Goal: Entertainment & Leisure: Consume media (video, audio)

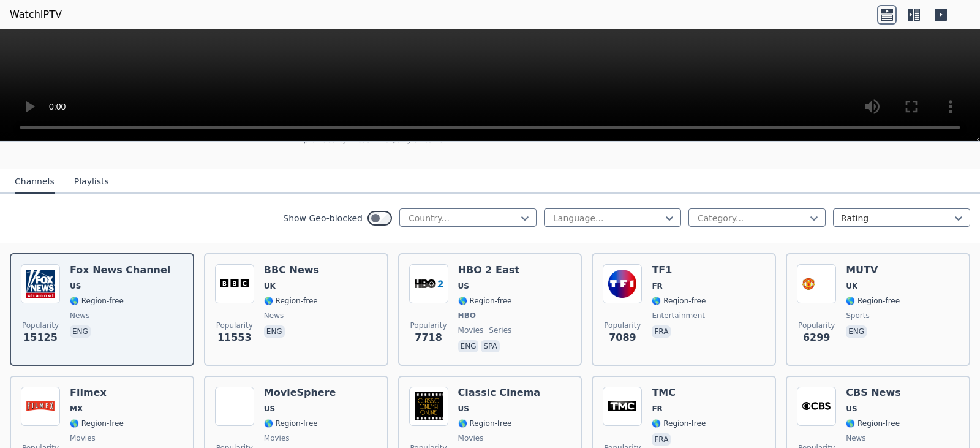
scroll to position [123, 0]
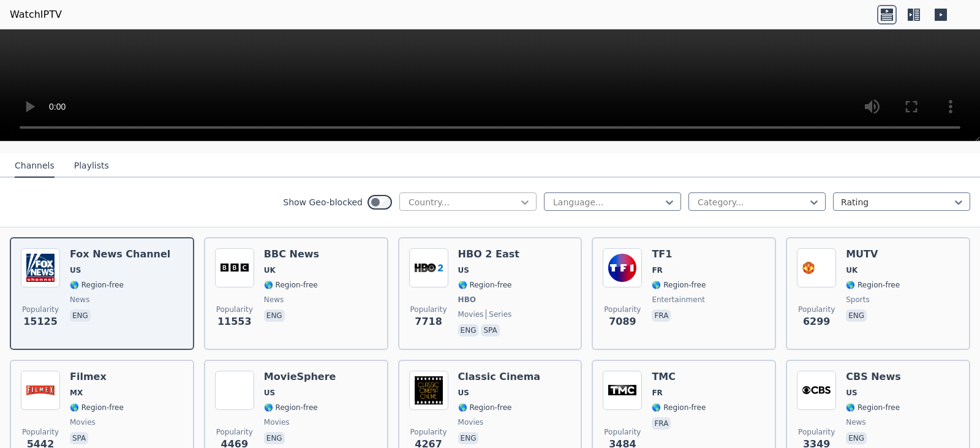
click at [519, 196] on icon at bounding box center [525, 202] width 12 height 12
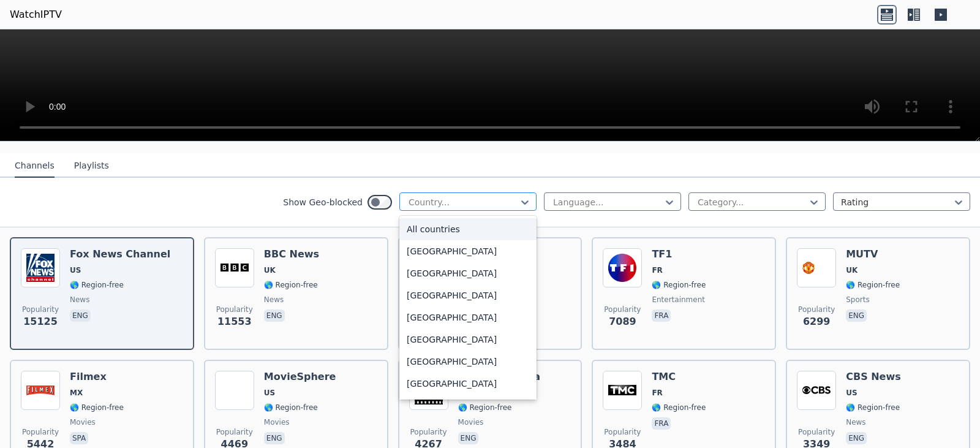
click at [507, 198] on div at bounding box center [462, 202] width 111 height 12
click at [496, 249] on div "[GEOGRAPHIC_DATA]" at bounding box center [467, 251] width 137 height 22
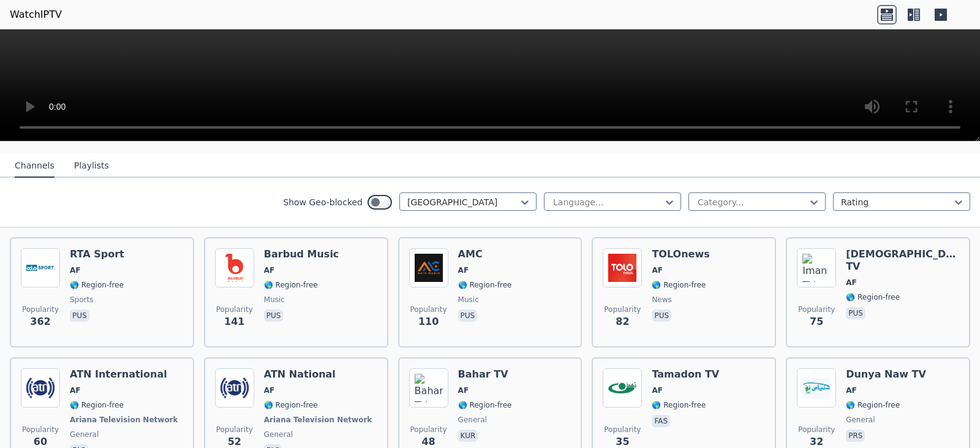
click at [454, 156] on nav "Channels Playlists" at bounding box center [490, 165] width 980 height 25
click at [277, 51] on video at bounding box center [490, 85] width 980 height 112
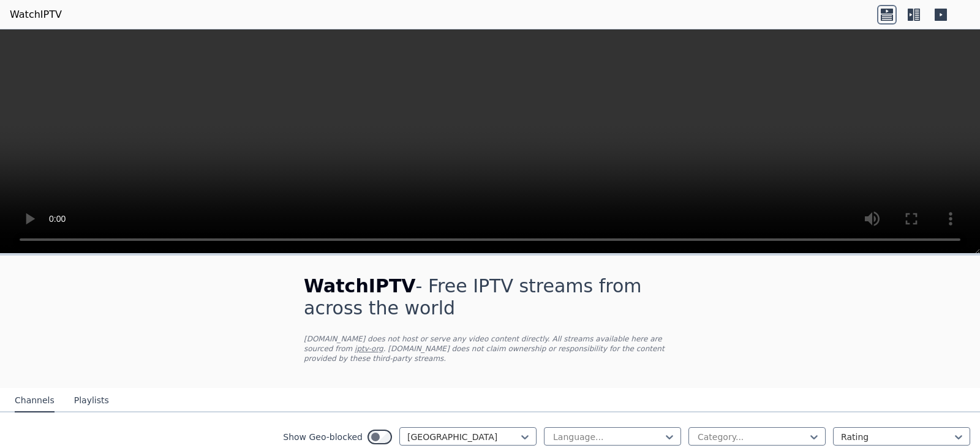
click at [790, 96] on video at bounding box center [490, 141] width 980 height 224
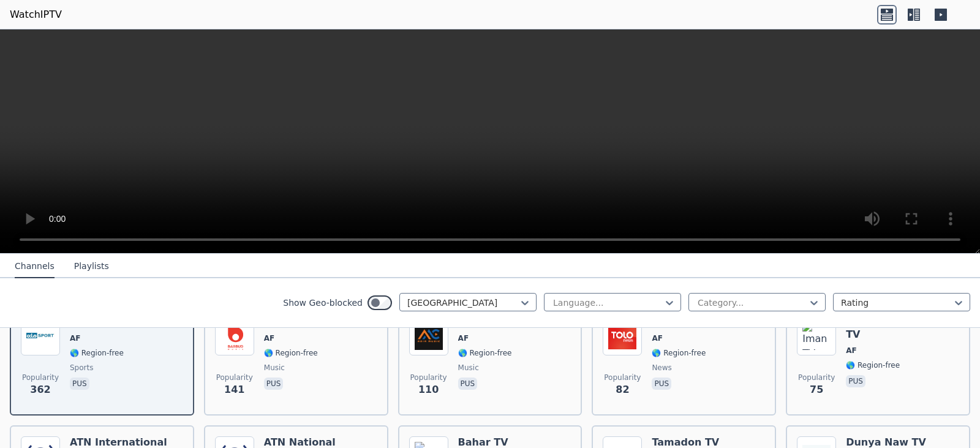
scroll to position [184, 0]
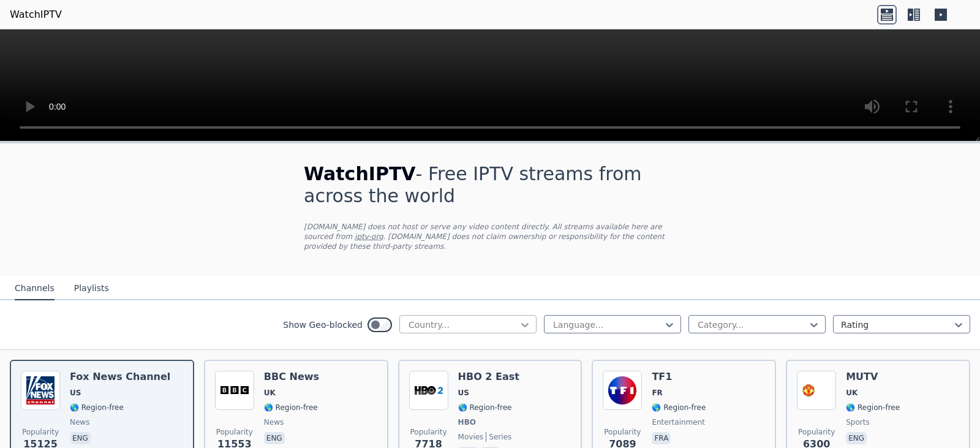
click at [519, 319] on icon at bounding box center [525, 325] width 12 height 12
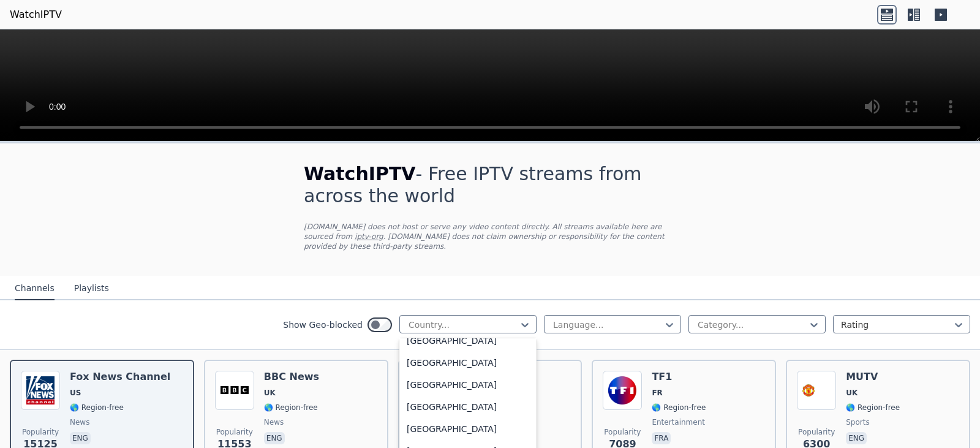
scroll to position [4312, 0]
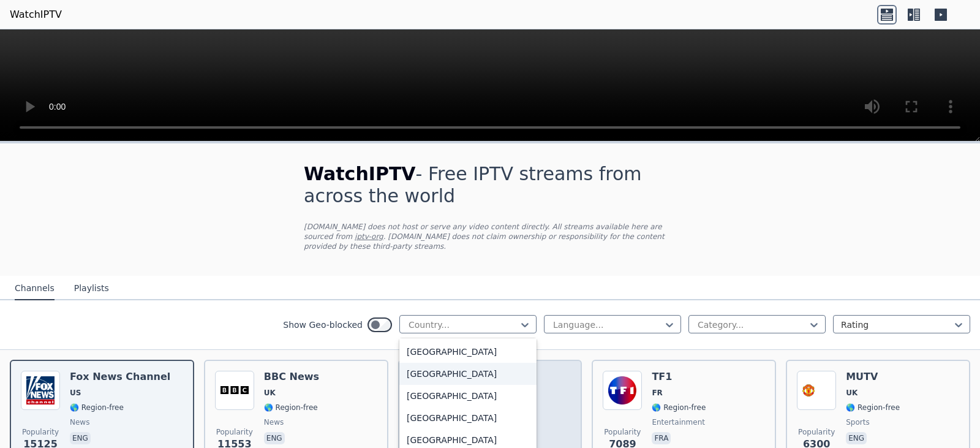
click at [440, 366] on div "[GEOGRAPHIC_DATA]" at bounding box center [467, 374] width 137 height 22
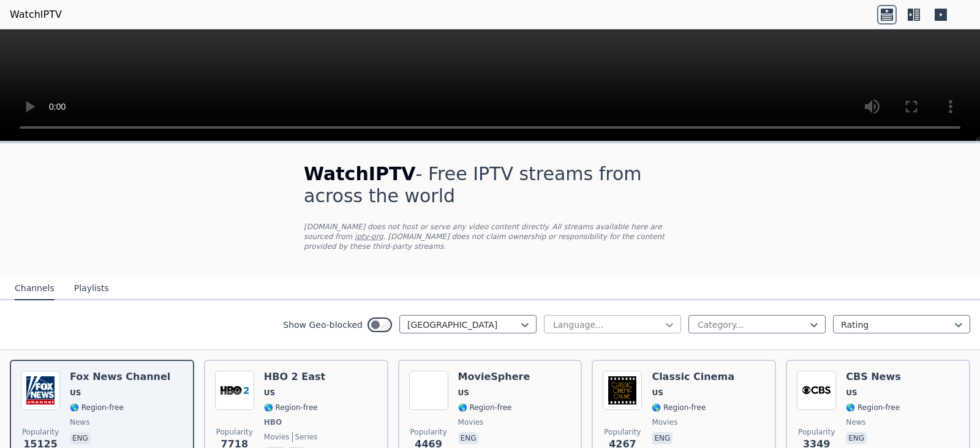
click at [663, 319] on icon at bounding box center [669, 325] width 12 height 12
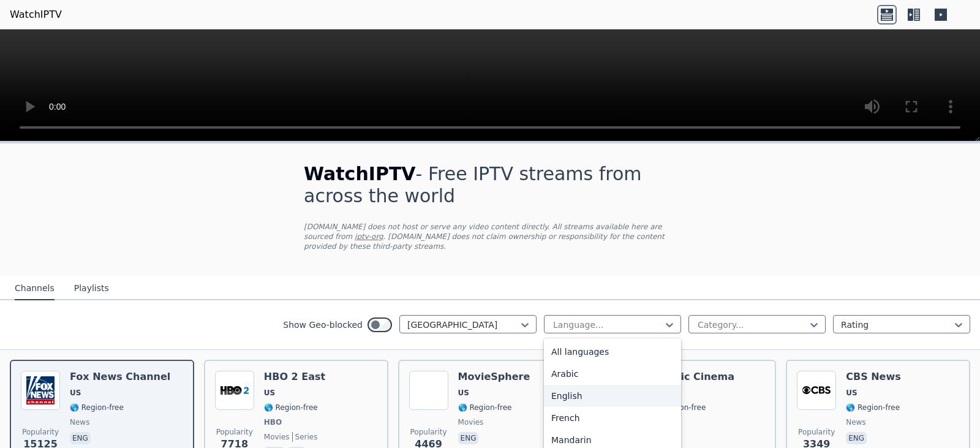
click at [562, 389] on div "English" at bounding box center [612, 396] width 137 height 22
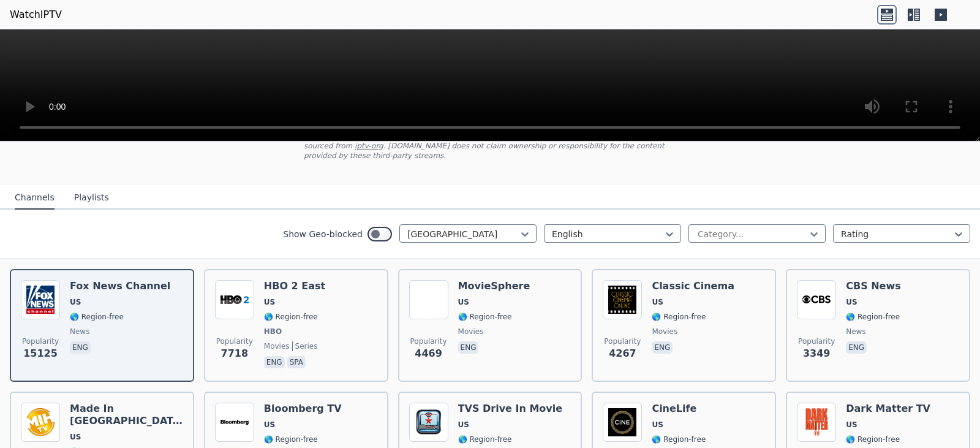
scroll to position [123, 0]
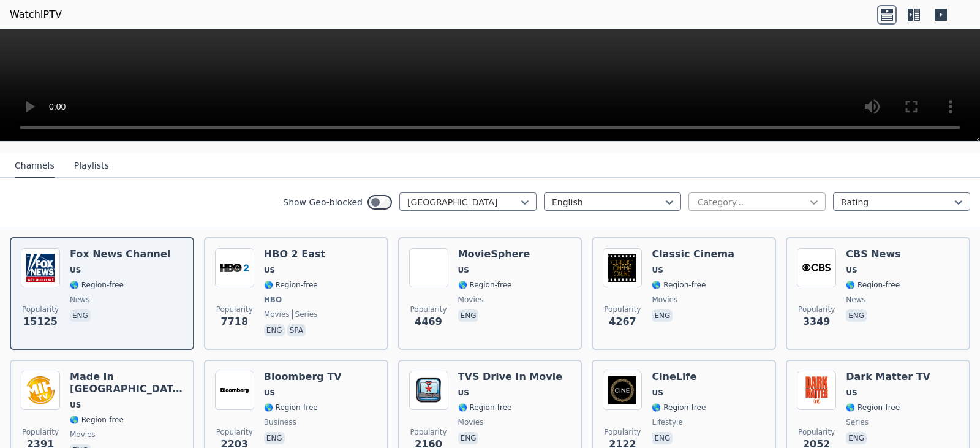
click at [808, 196] on icon at bounding box center [814, 202] width 12 height 12
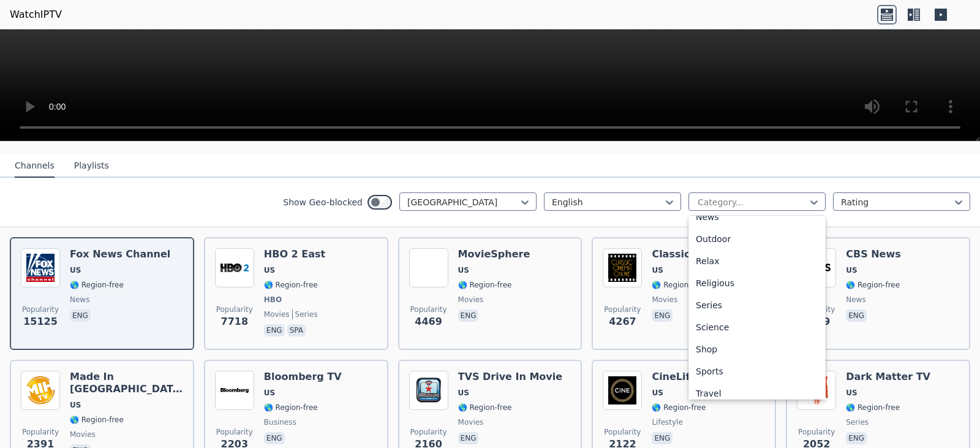
scroll to position [417, 0]
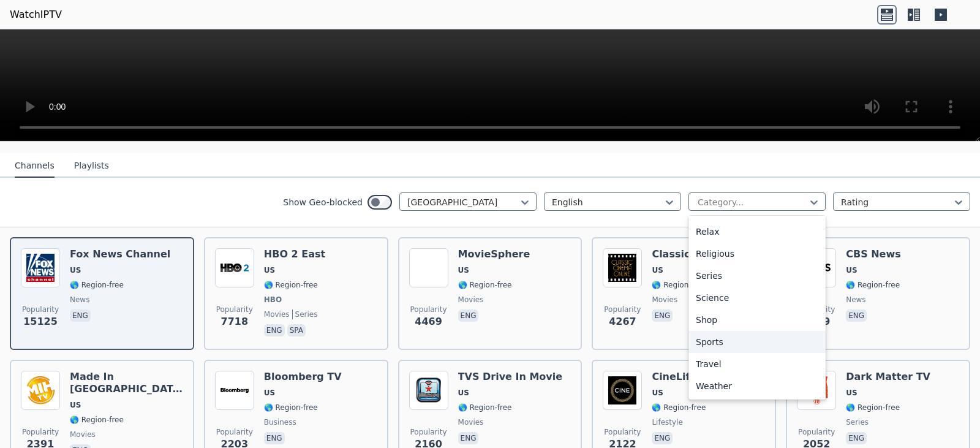
click at [707, 331] on div "Sports" at bounding box center [756, 342] width 137 height 22
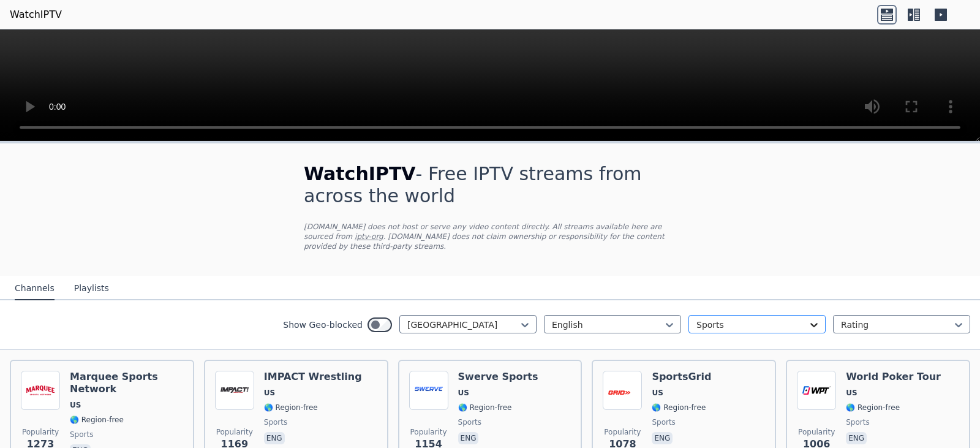
click at [810, 323] on icon at bounding box center [813, 325] width 7 height 4
click at [703, 338] on div "News" at bounding box center [756, 349] width 137 height 22
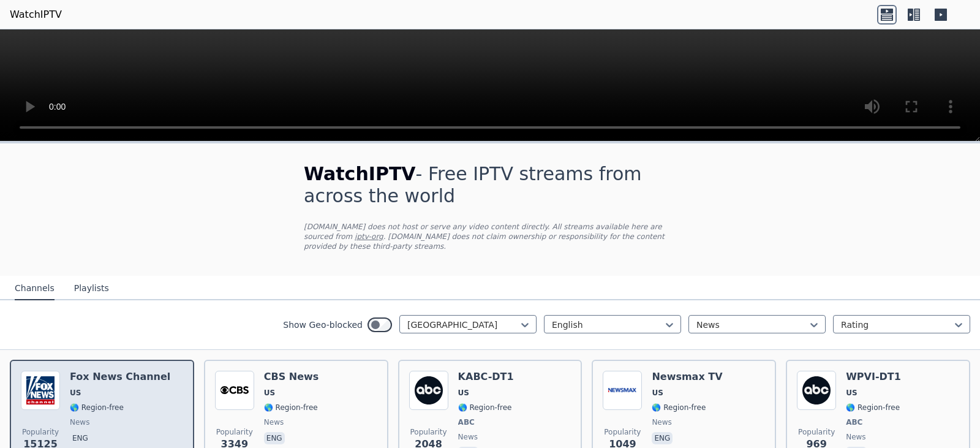
click at [143, 389] on div "Fox News Channel US 🌎 Region-free news eng" at bounding box center [120, 416] width 100 height 91
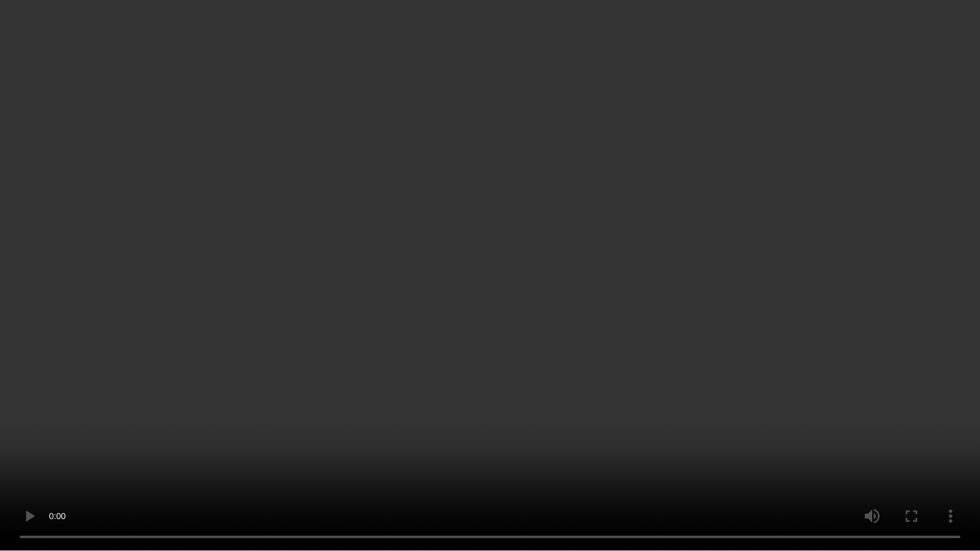
click at [896, 330] on video at bounding box center [490, 275] width 980 height 551
click at [724, 334] on video at bounding box center [490, 275] width 980 height 551
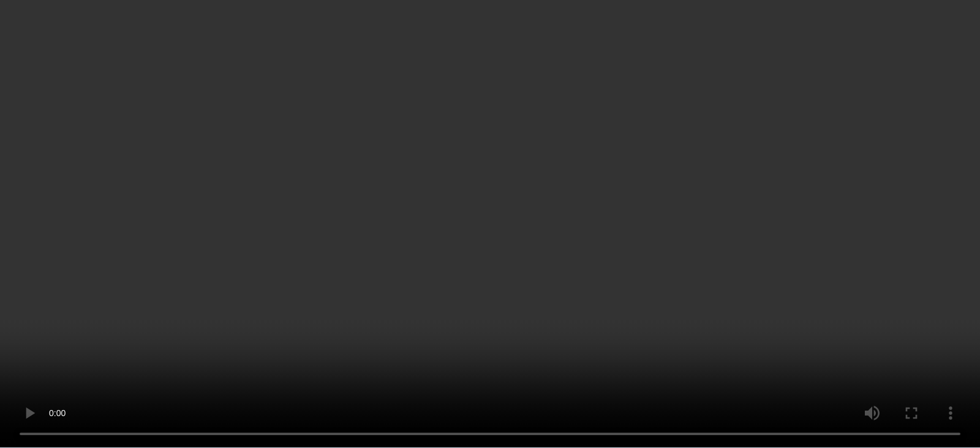
scroll to position [184, 0]
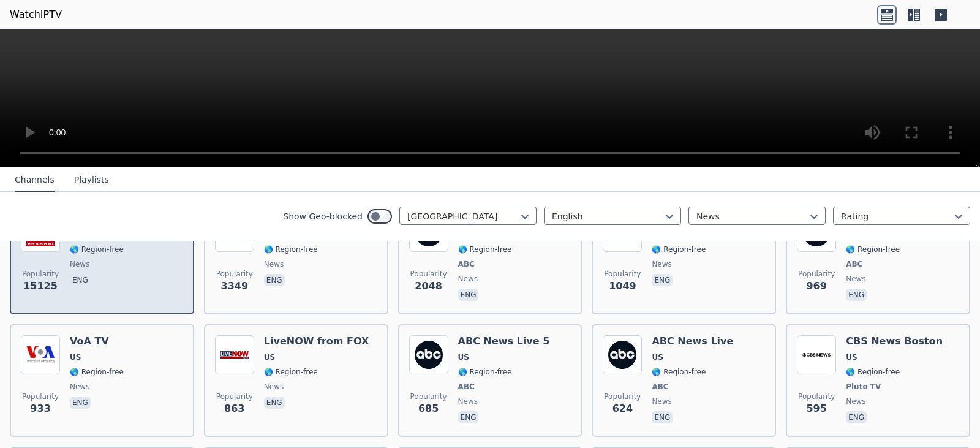
click at [136, 259] on span "news" at bounding box center [120, 264] width 100 height 10
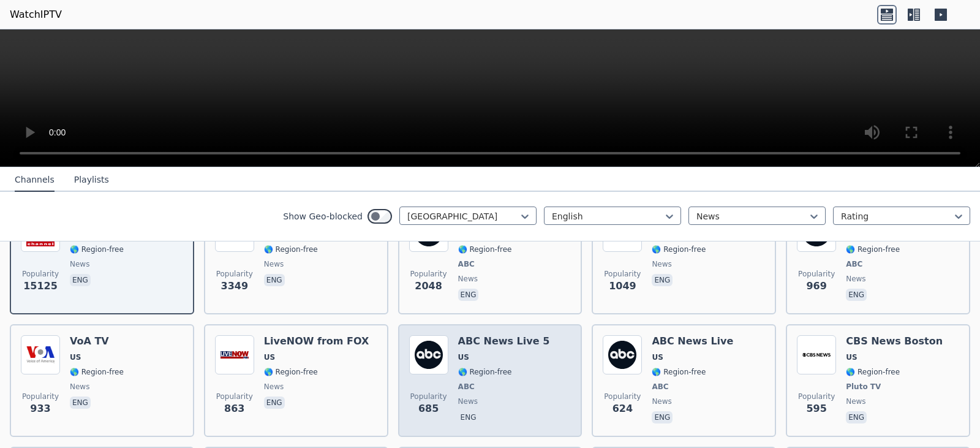
click at [522, 367] on span "🌎 Region-free" at bounding box center [504, 372] width 92 height 10
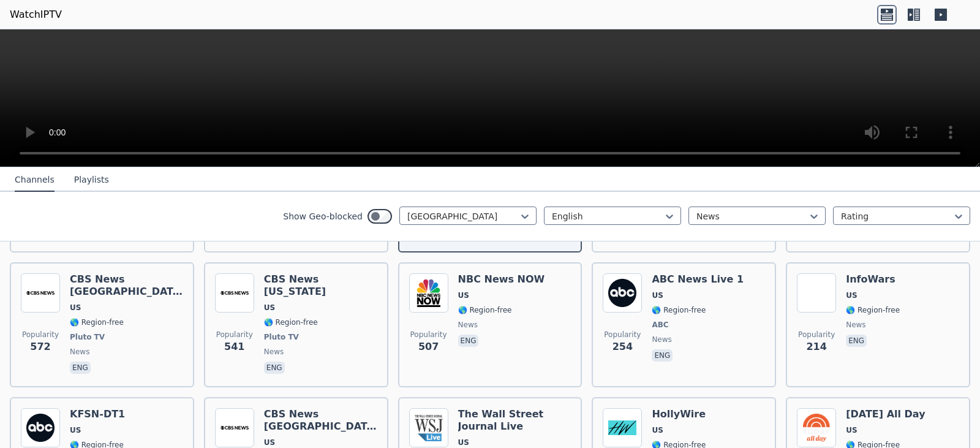
scroll to position [368, 0]
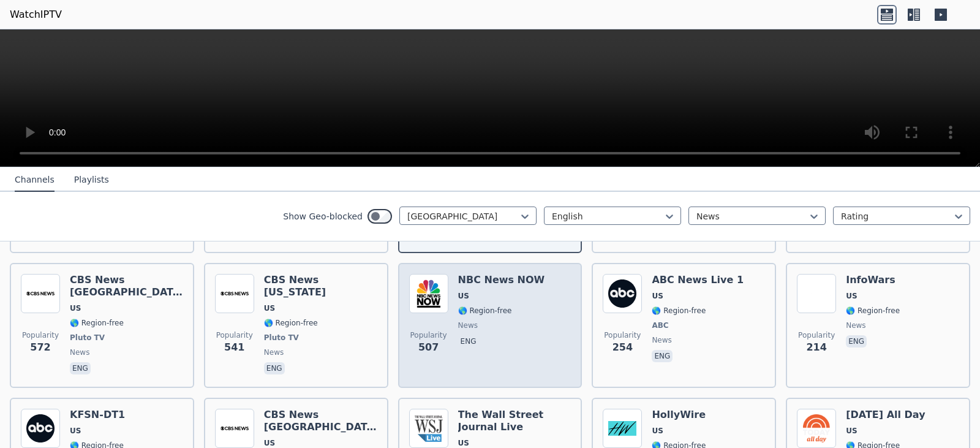
click at [445, 323] on div "Popularity 507 NBC News NOW US 🌎 Region-free news eng" at bounding box center [490, 325] width 162 height 103
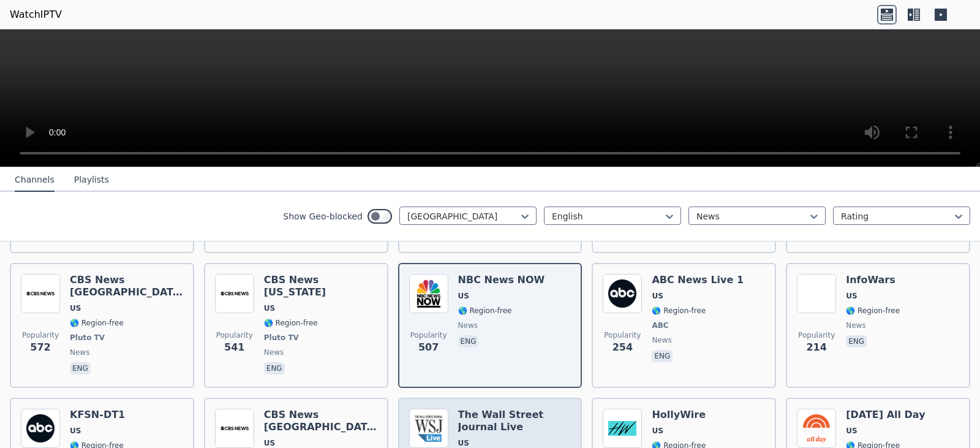
click at [514, 409] on h6 "The Wall Street Journal Live" at bounding box center [514, 421] width 113 height 25
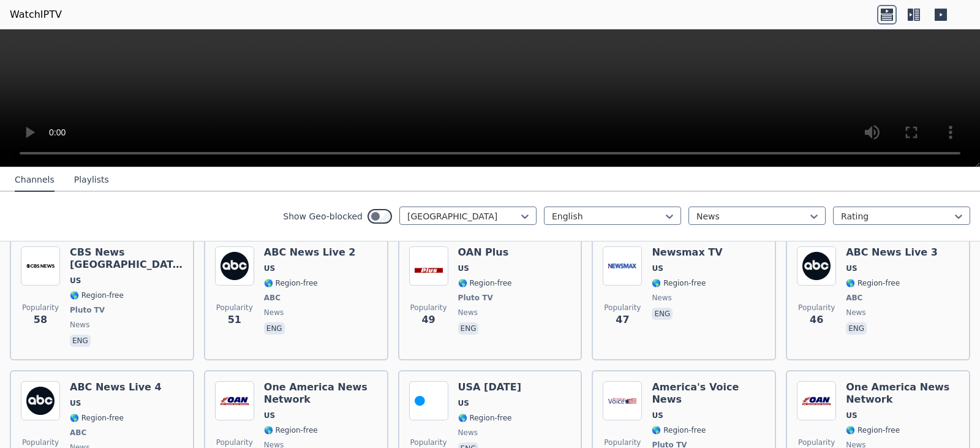
scroll to position [940, 0]
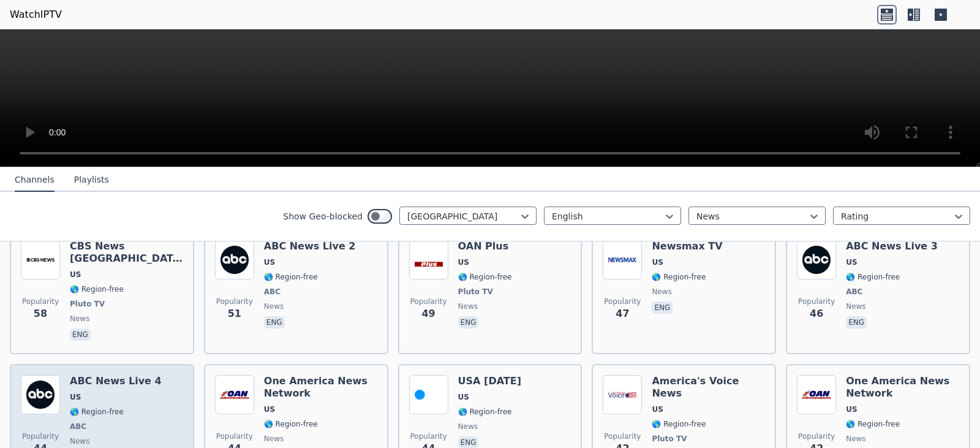
click at [105, 407] on span "🌎 Region-free" at bounding box center [97, 412] width 54 height 10
